Goal: Communication & Community: Answer question/provide support

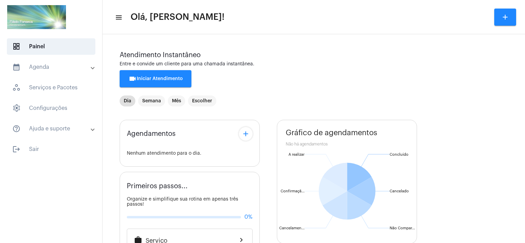
click at [149, 78] on span "videocam Iniciar Atendimento" at bounding box center [155, 78] width 54 height 5
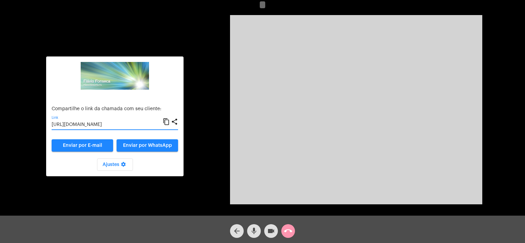
click at [128, 125] on input "[URL][DOMAIN_NAME]" at bounding box center [107, 124] width 111 height 5
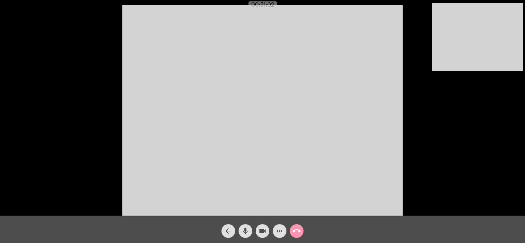
click at [195, 228] on div "arrow_back mic videocam more_horiz call_end" at bounding box center [262, 228] width 525 height 27
click at [298, 229] on mat-icon "call_end" at bounding box center [296, 230] width 8 height 8
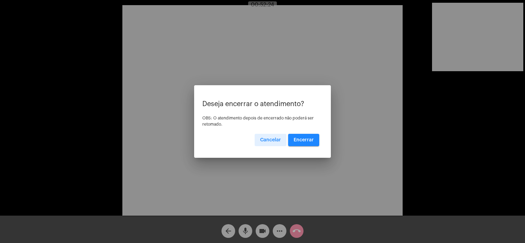
click at [305, 138] on span "Encerrar" at bounding box center [303, 139] width 20 height 5
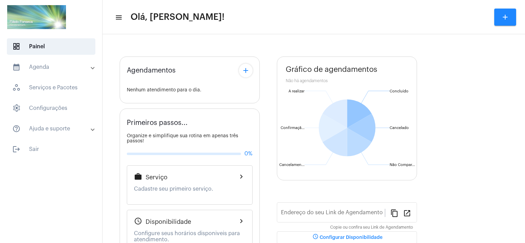
type input "[URL][DOMAIN_NAME]"
